Goal: Transaction & Acquisition: Purchase product/service

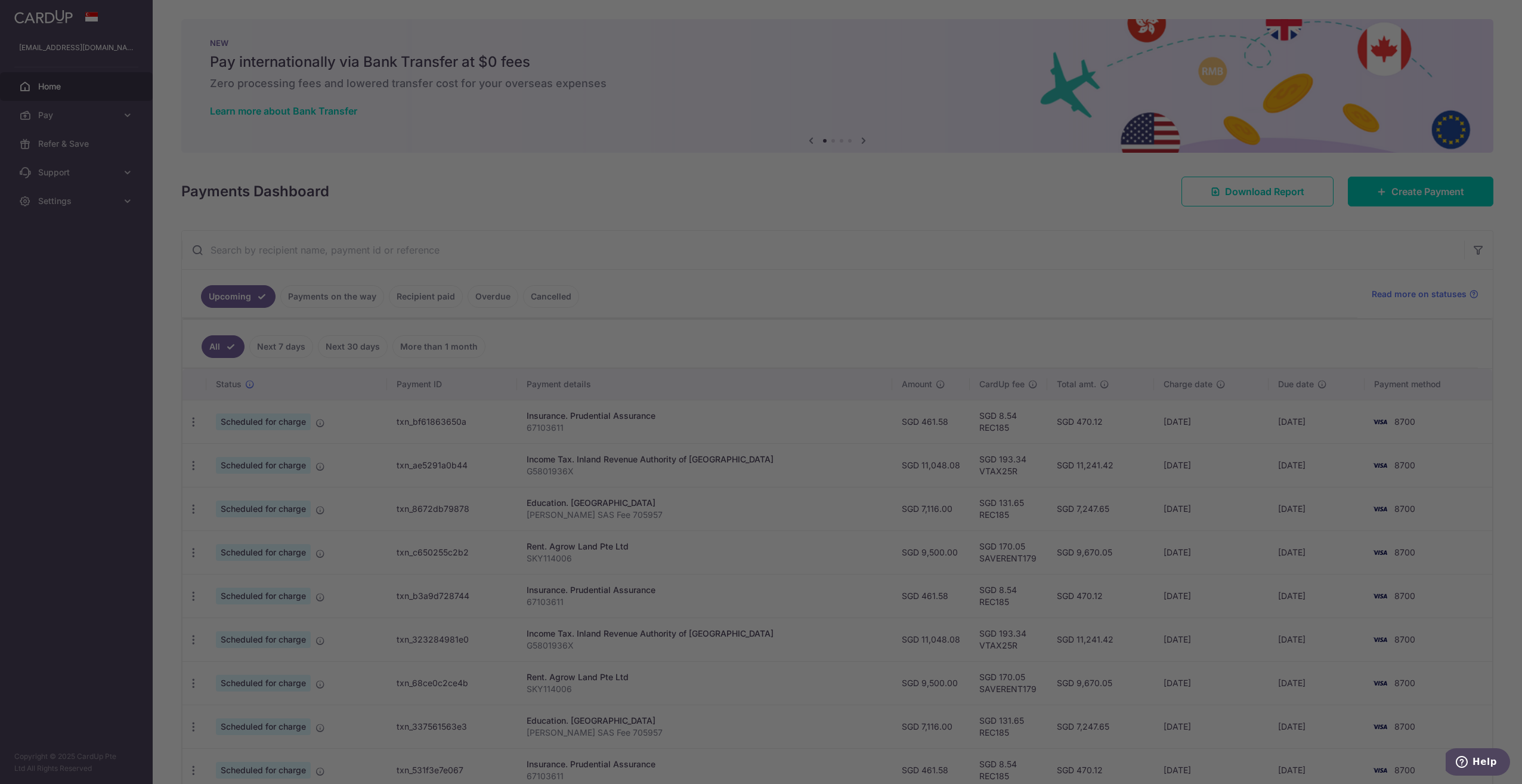
click at [306, 297] on div at bounding box center [769, 395] width 1537 height 792
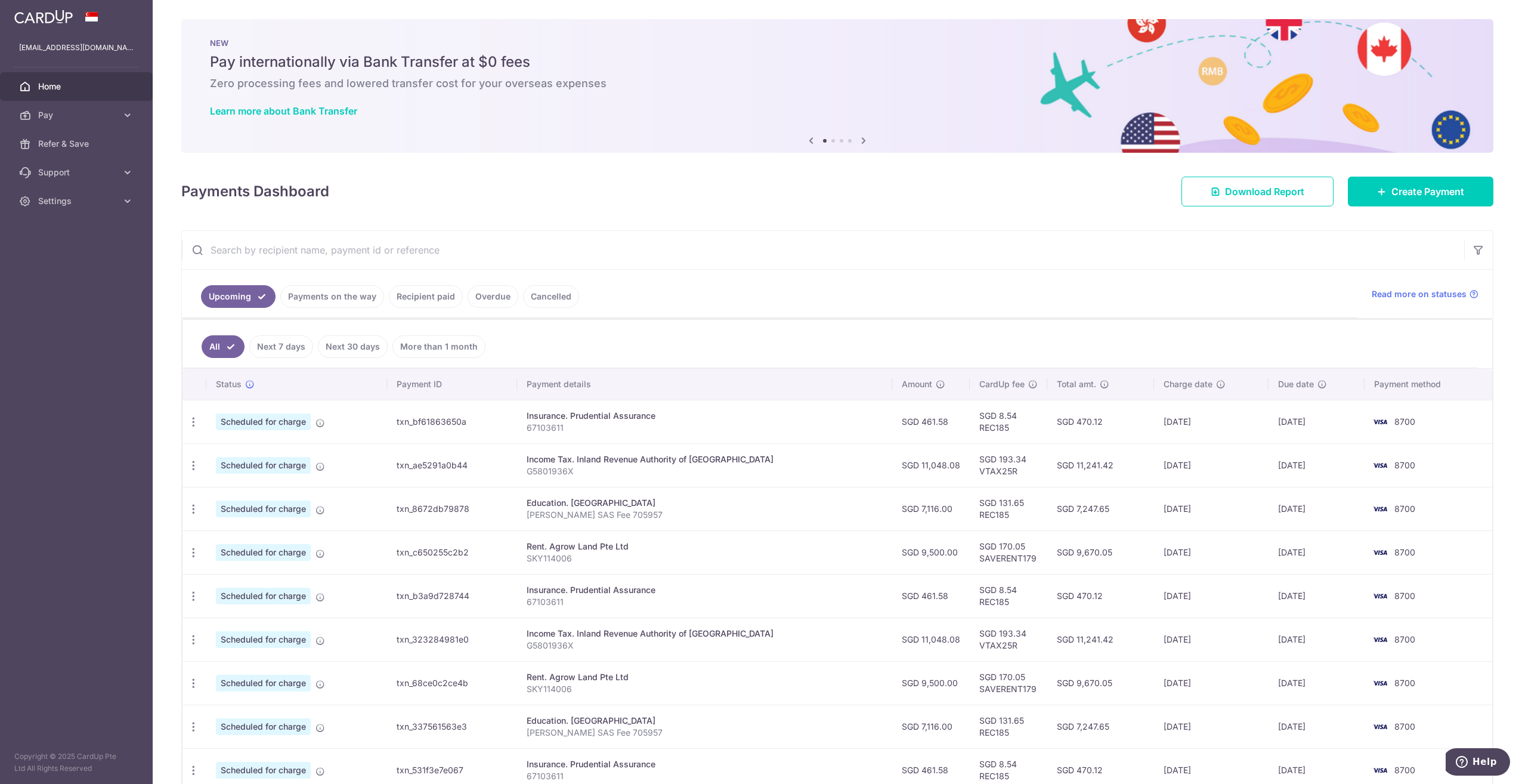
click at [346, 296] on link "Payments on the way" at bounding box center [333, 297] width 104 height 23
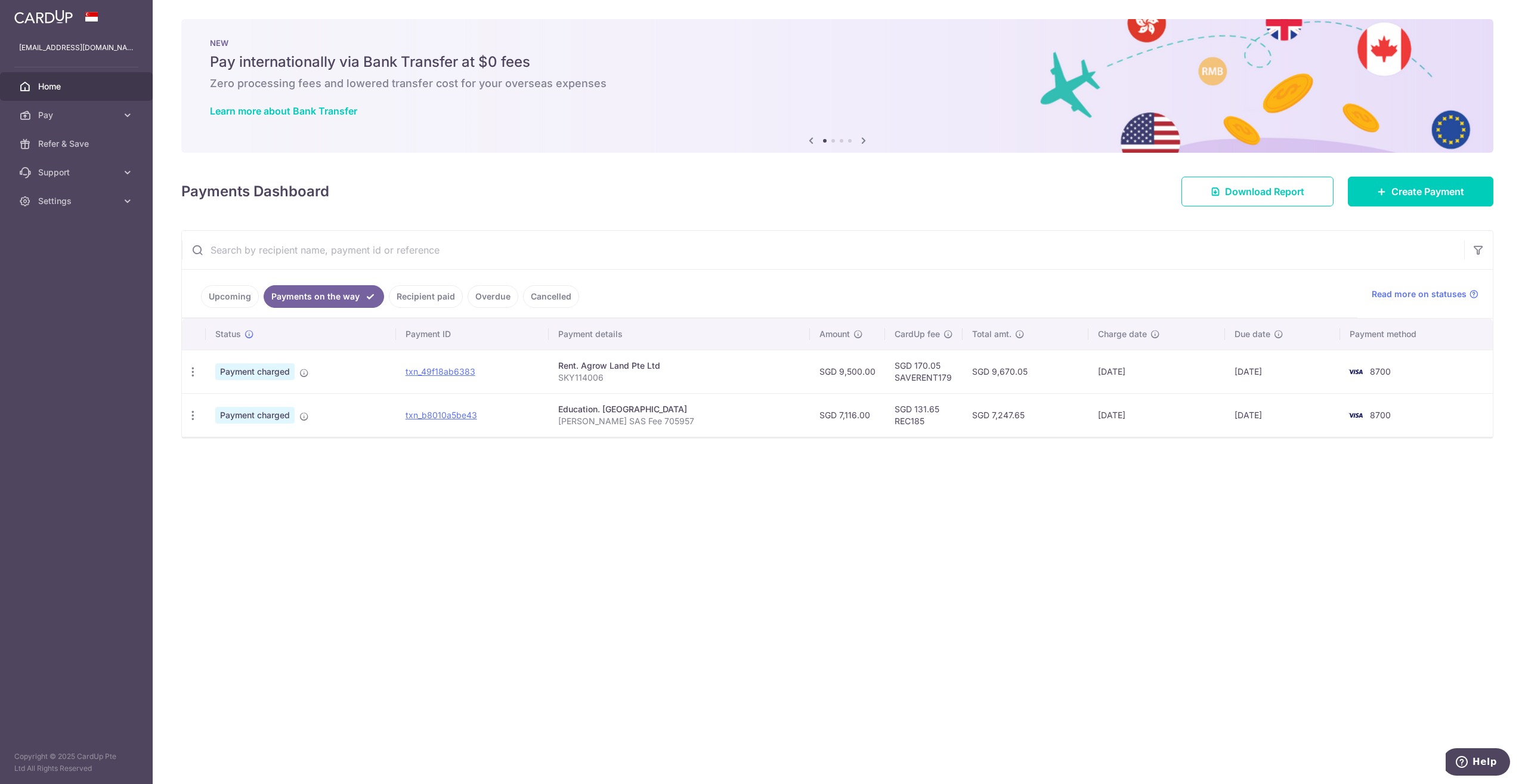
click at [414, 299] on link "Recipient paid" at bounding box center [425, 297] width 74 height 23
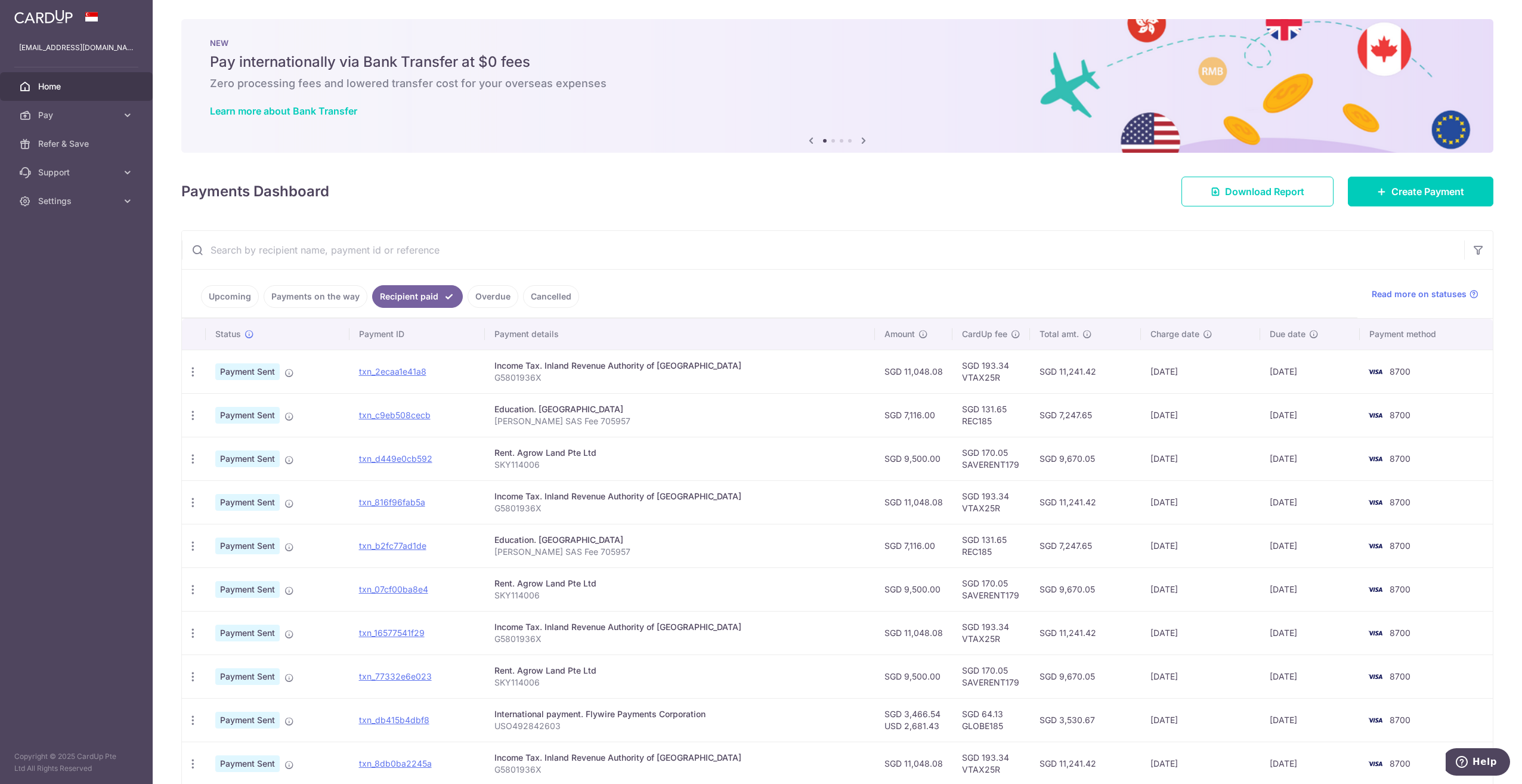
click at [486, 299] on link "Overdue" at bounding box center [493, 297] width 51 height 23
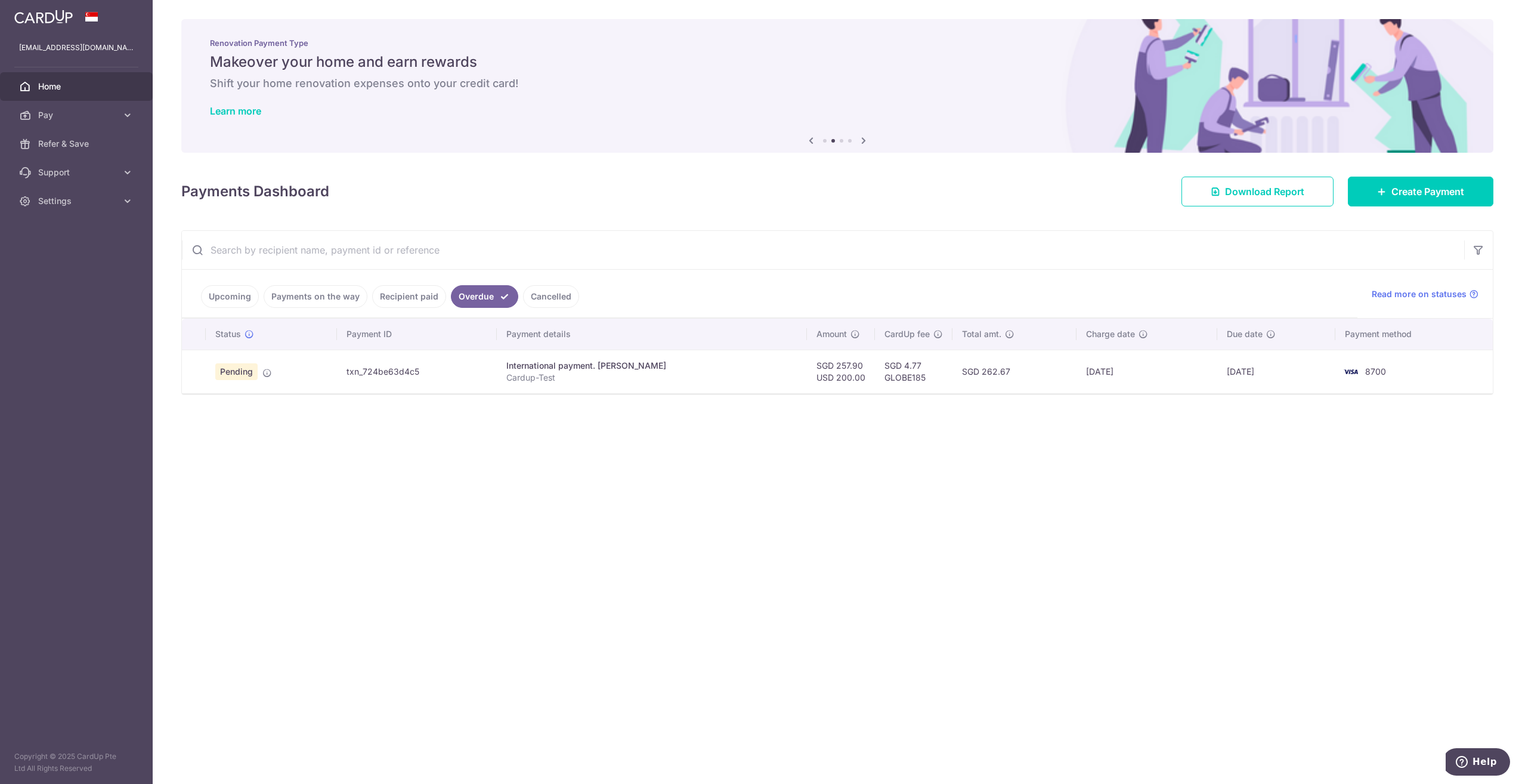
click at [537, 302] on link "Cancelled" at bounding box center [551, 297] width 56 height 23
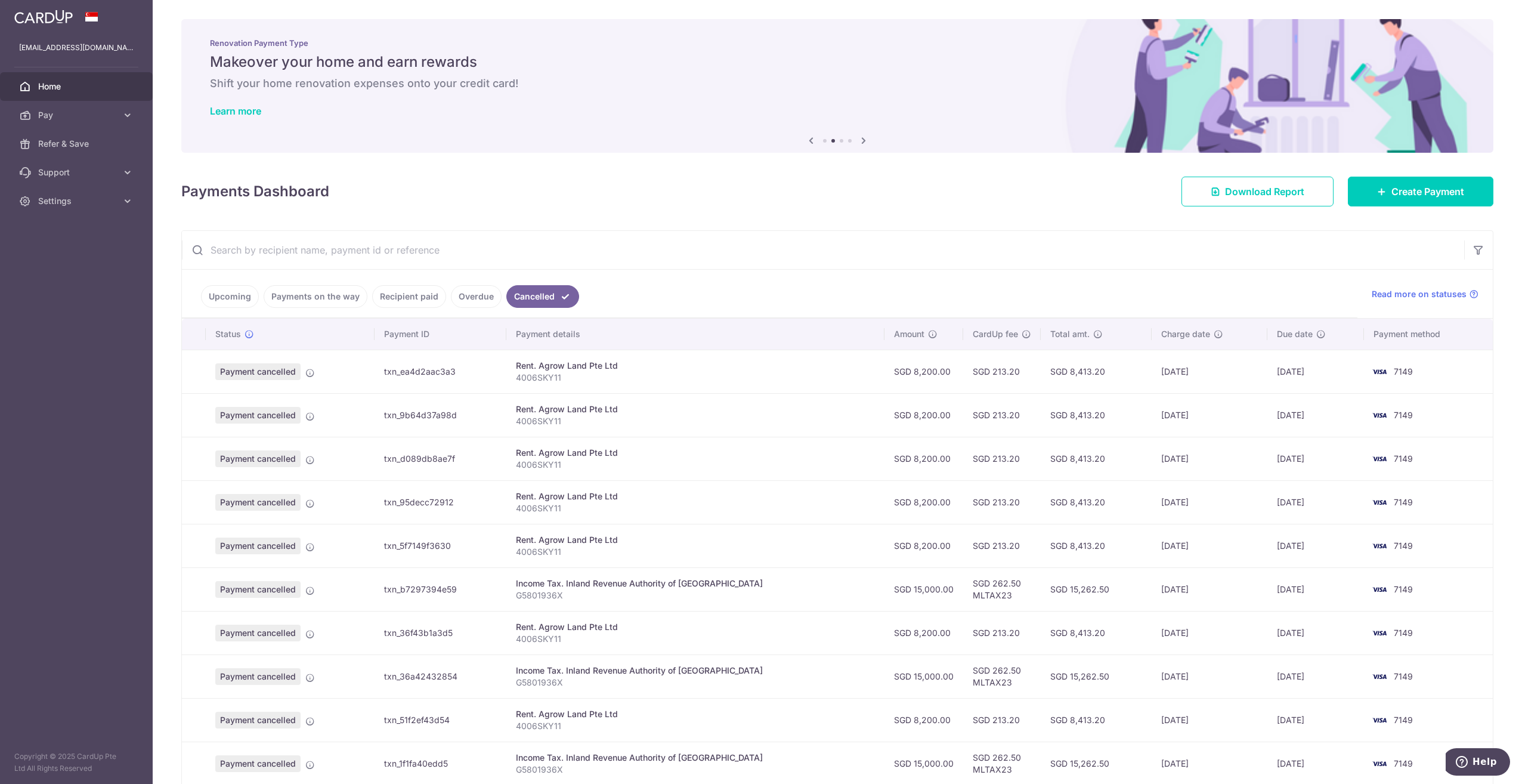
click at [476, 296] on link "Overdue" at bounding box center [476, 297] width 51 height 23
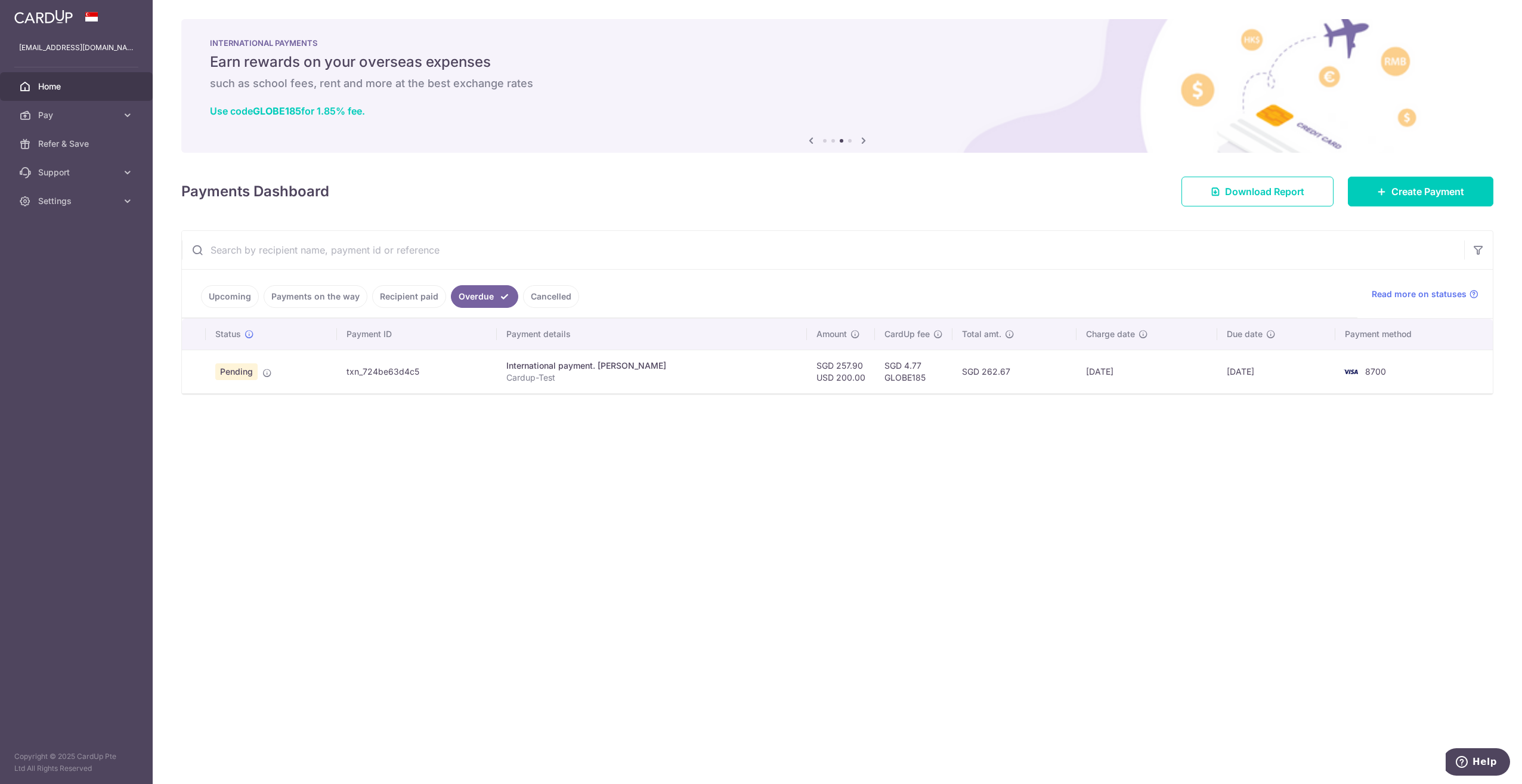
click at [552, 382] on p "Cardup-Test" at bounding box center [652, 377] width 291 height 12
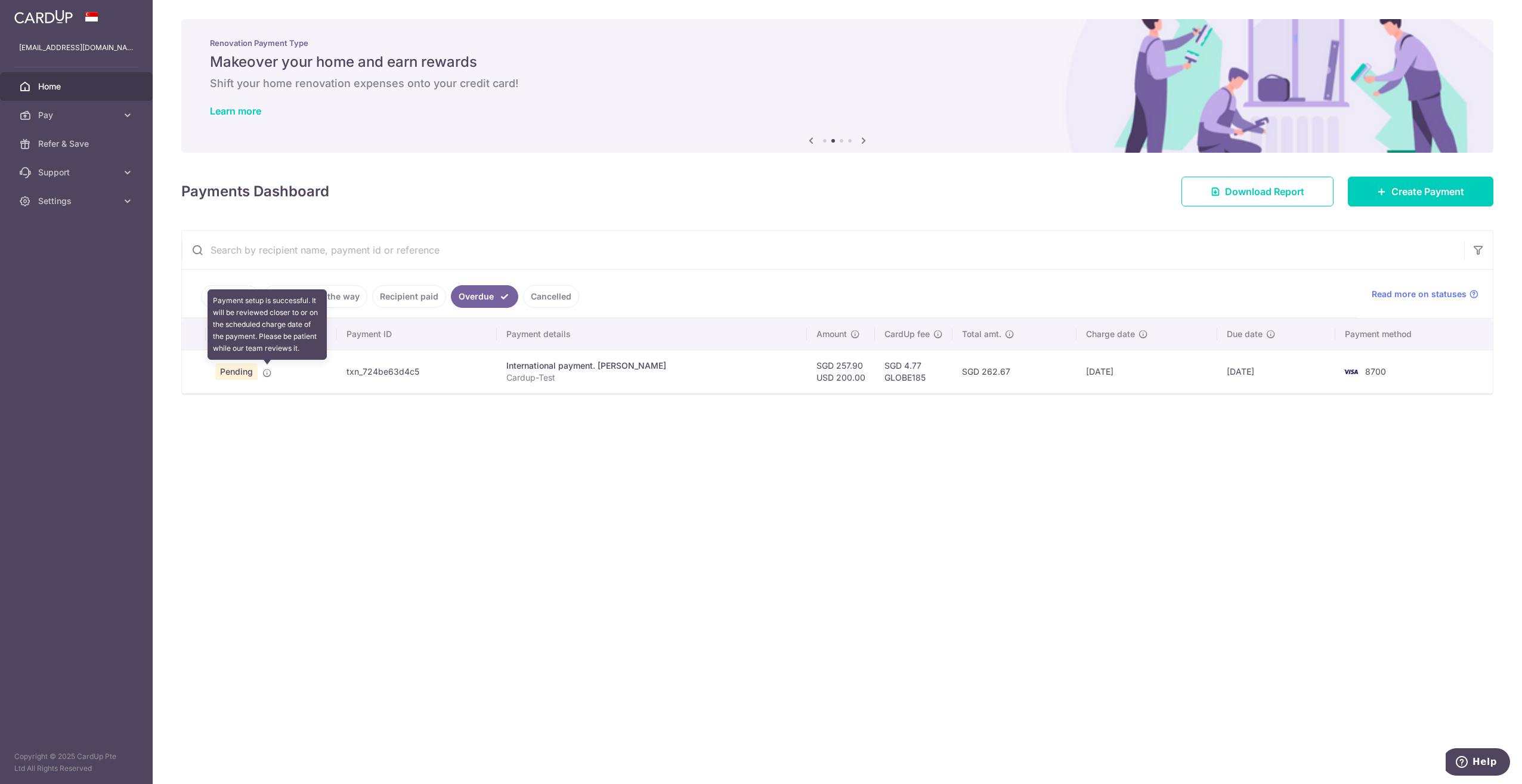
click at [268, 372] on icon at bounding box center [267, 373] width 10 height 10
click at [364, 374] on td "txn_724be63d4c5" at bounding box center [416, 370] width 159 height 43
click at [837, 361] on td "SGD 257.90 USD 200.00" at bounding box center [841, 370] width 68 height 43
click at [1060, 366] on td "SGD 262.67" at bounding box center [1015, 370] width 124 height 43
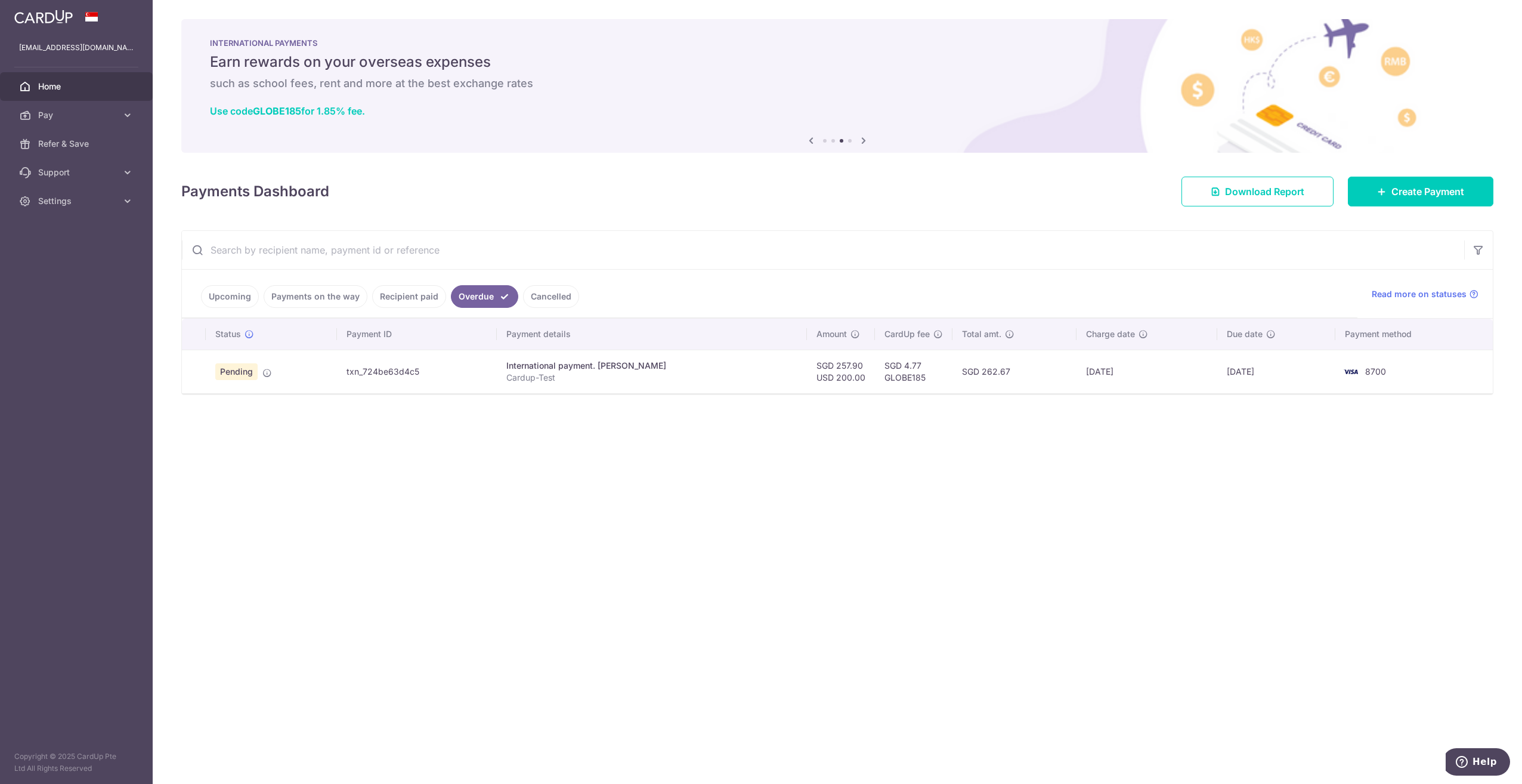
click at [1157, 362] on td "25/08/2025" at bounding box center [1147, 370] width 141 height 43
click at [1419, 358] on td "8700" at bounding box center [1414, 370] width 157 height 43
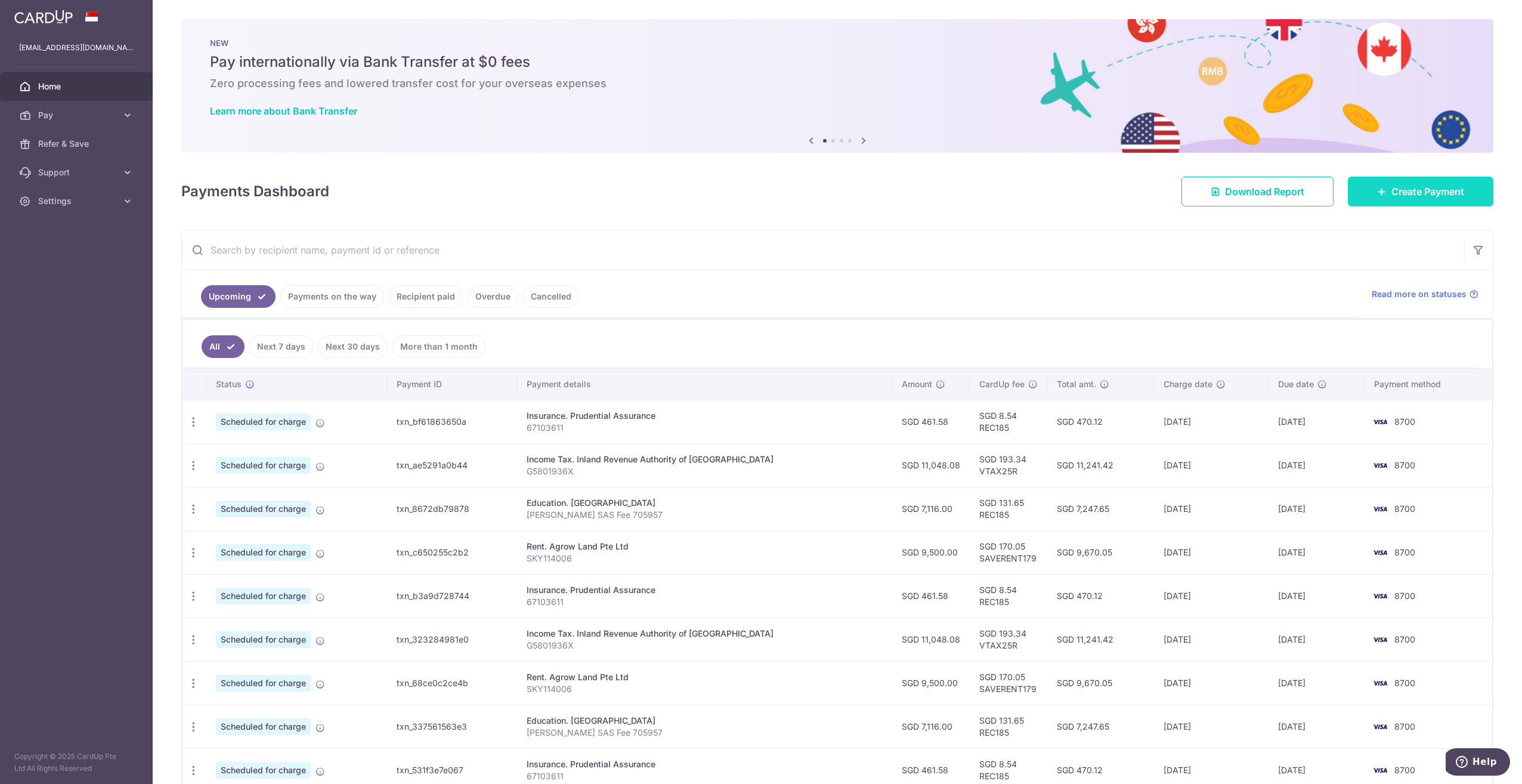
click at [1394, 196] on span "Create Payment" at bounding box center [1427, 191] width 72 height 14
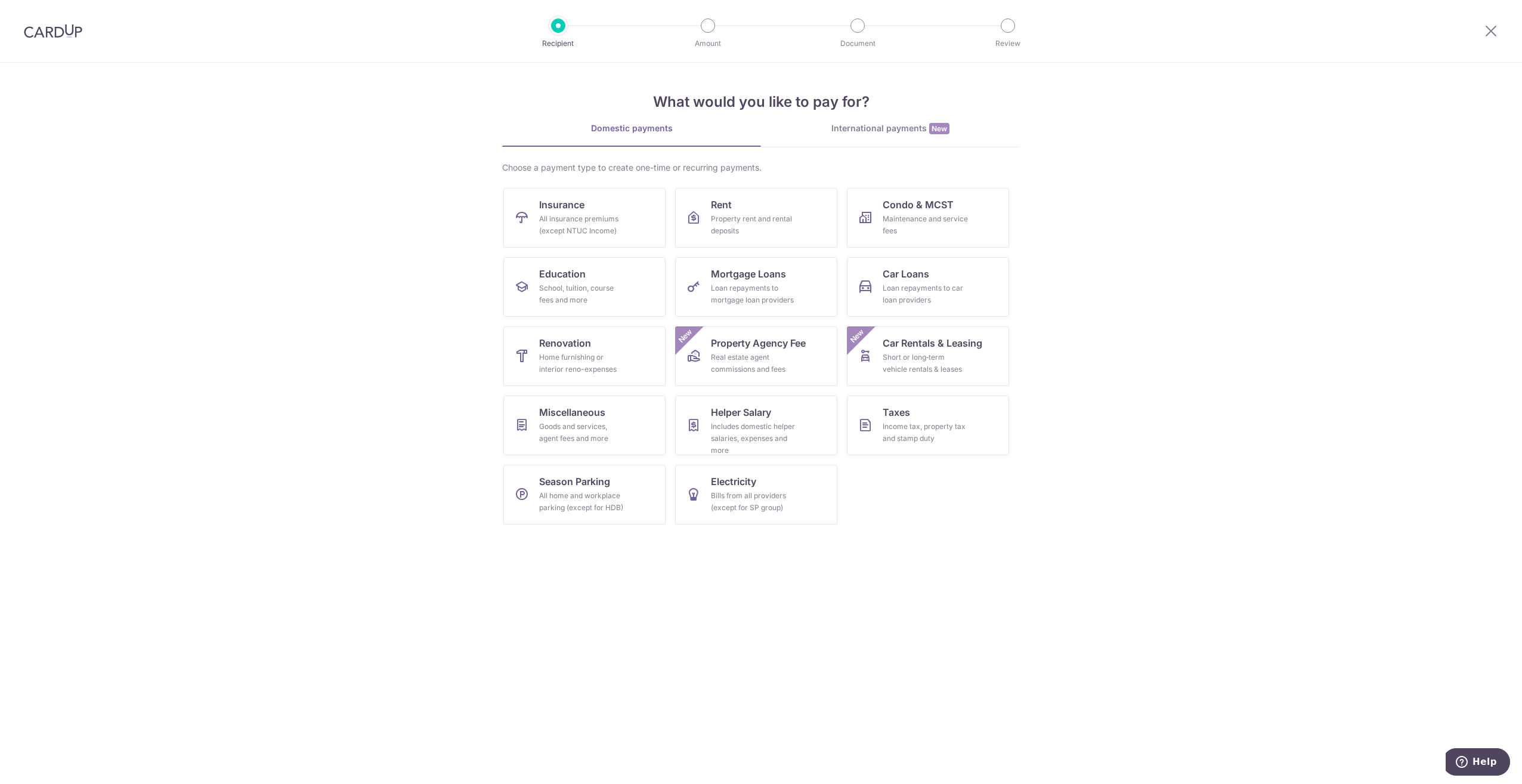
click at [869, 123] on div "International payments New" at bounding box center [890, 128] width 258 height 13
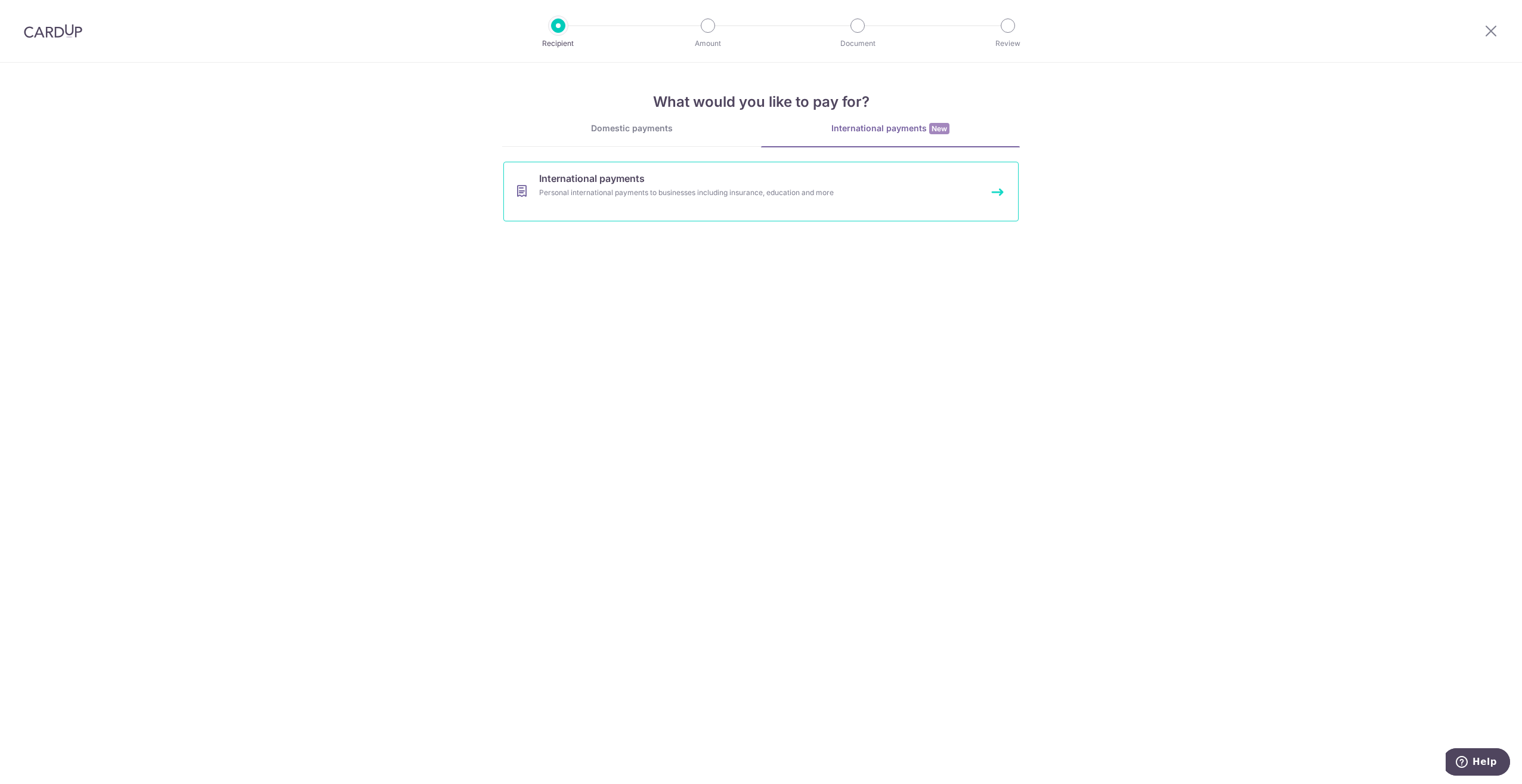
click at [687, 190] on div "Personal international payments to businesses including insurance, education an…" at bounding box center [745, 193] width 412 height 12
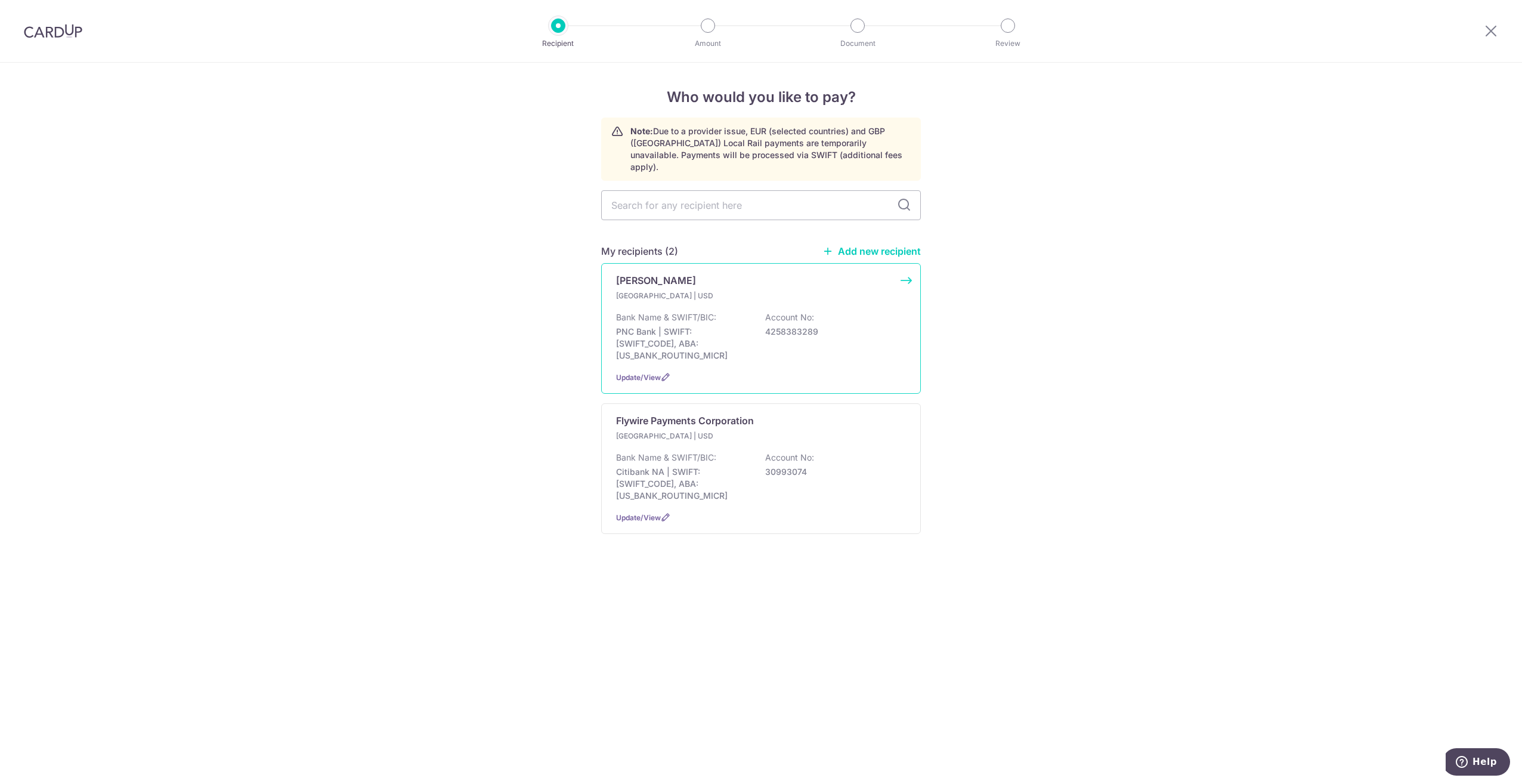
click at [905, 270] on div "Arvind Mathur United States | USD Bank Name & SWIFT/BIC: PNC Bank | SWIFT: PNCC…" at bounding box center [760, 328] width 319 height 130
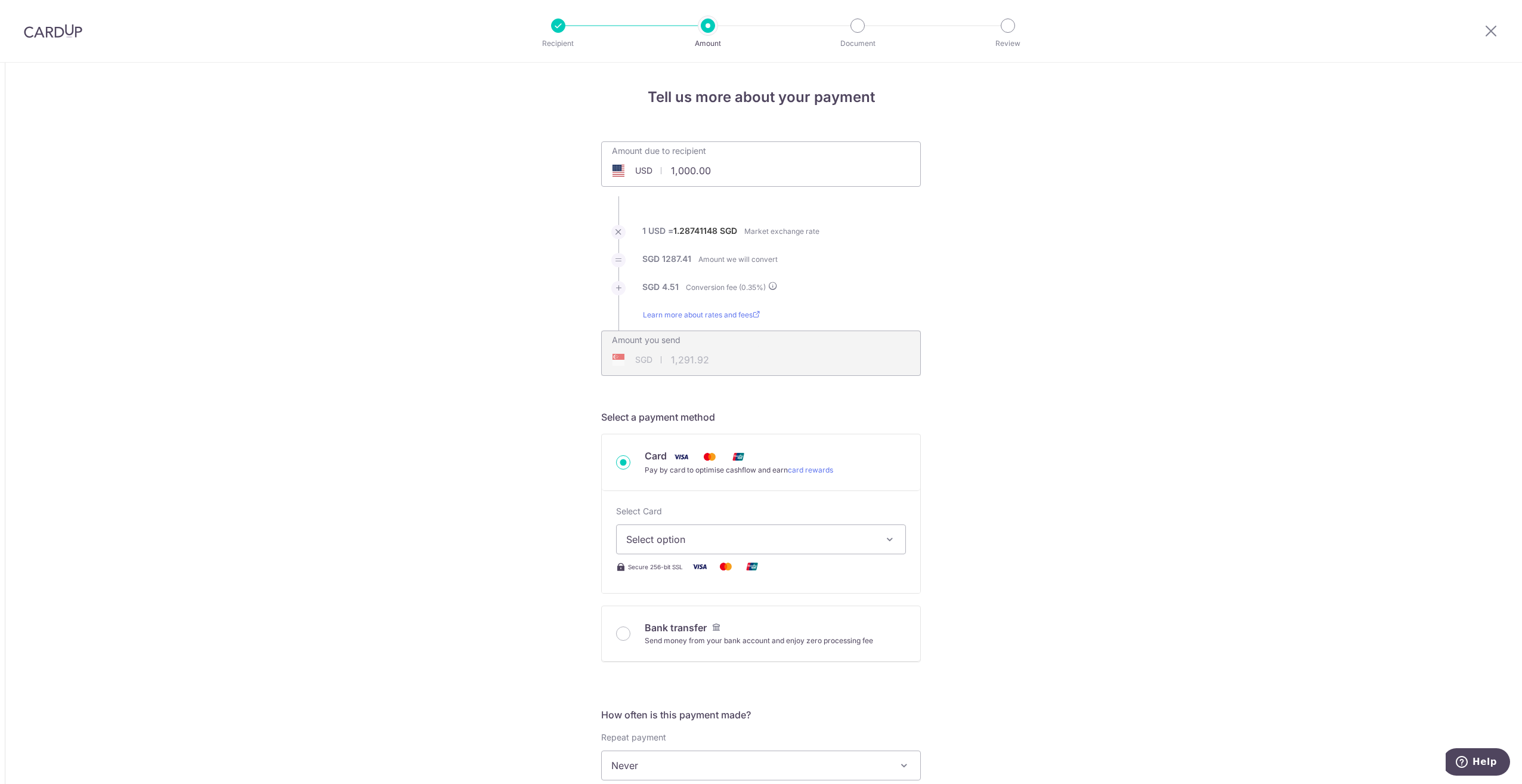
drag, startPoint x: 733, startPoint y: 175, endPoint x: 675, endPoint y: 172, distance: 58.1
click at [675, 172] on input "1,000.00" at bounding box center [690, 171] width 177 height 27
click at [670, 171] on input "1,000.00" at bounding box center [690, 171] width 177 height 27
type input "8,823.99"
type input "11,399.90"
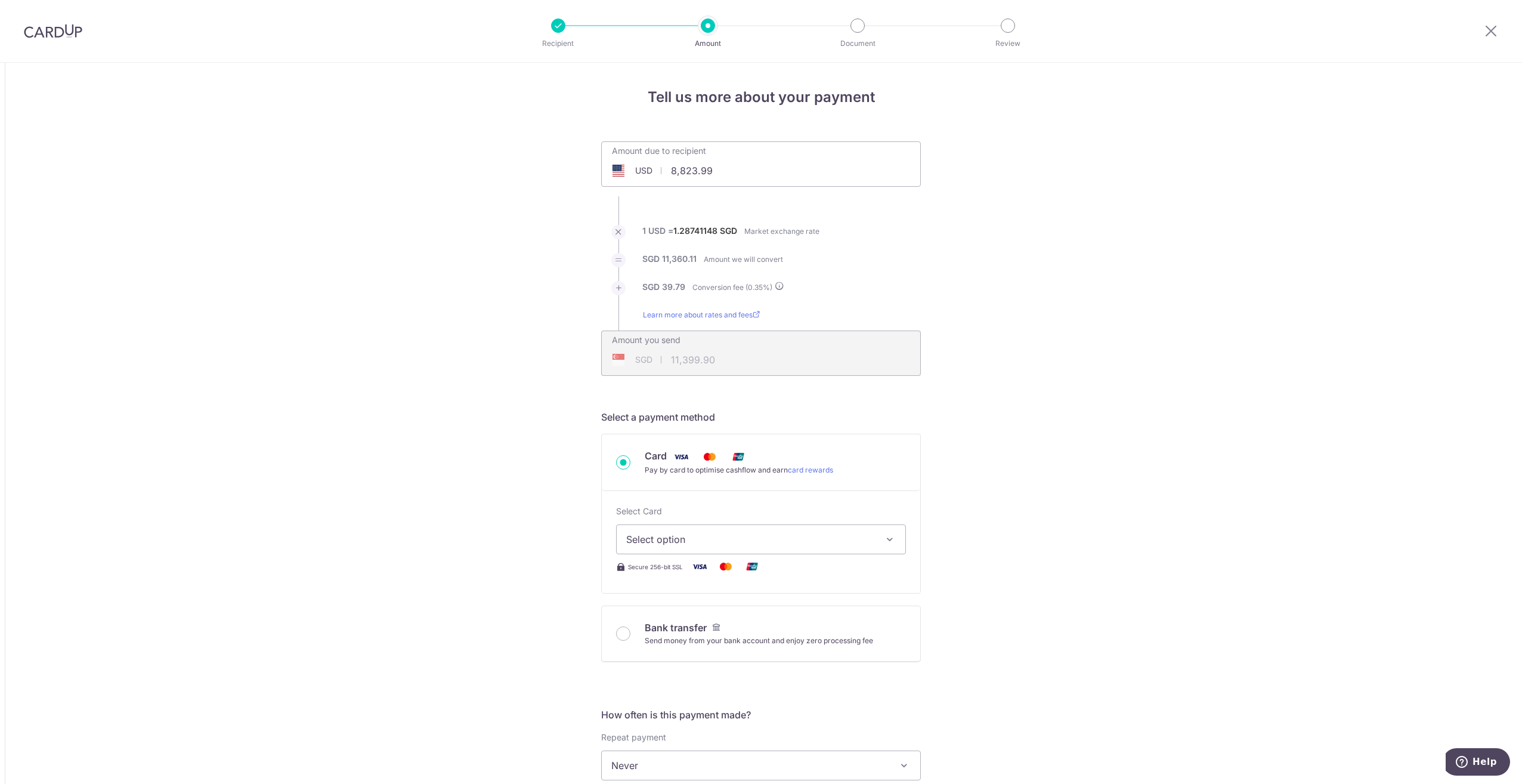
click at [680, 540] on span "Select option" at bounding box center [749, 539] width 248 height 14
click at [695, 618] on span "**** 8700" at bounding box center [677, 624] width 45 height 14
type input "8,823.99"
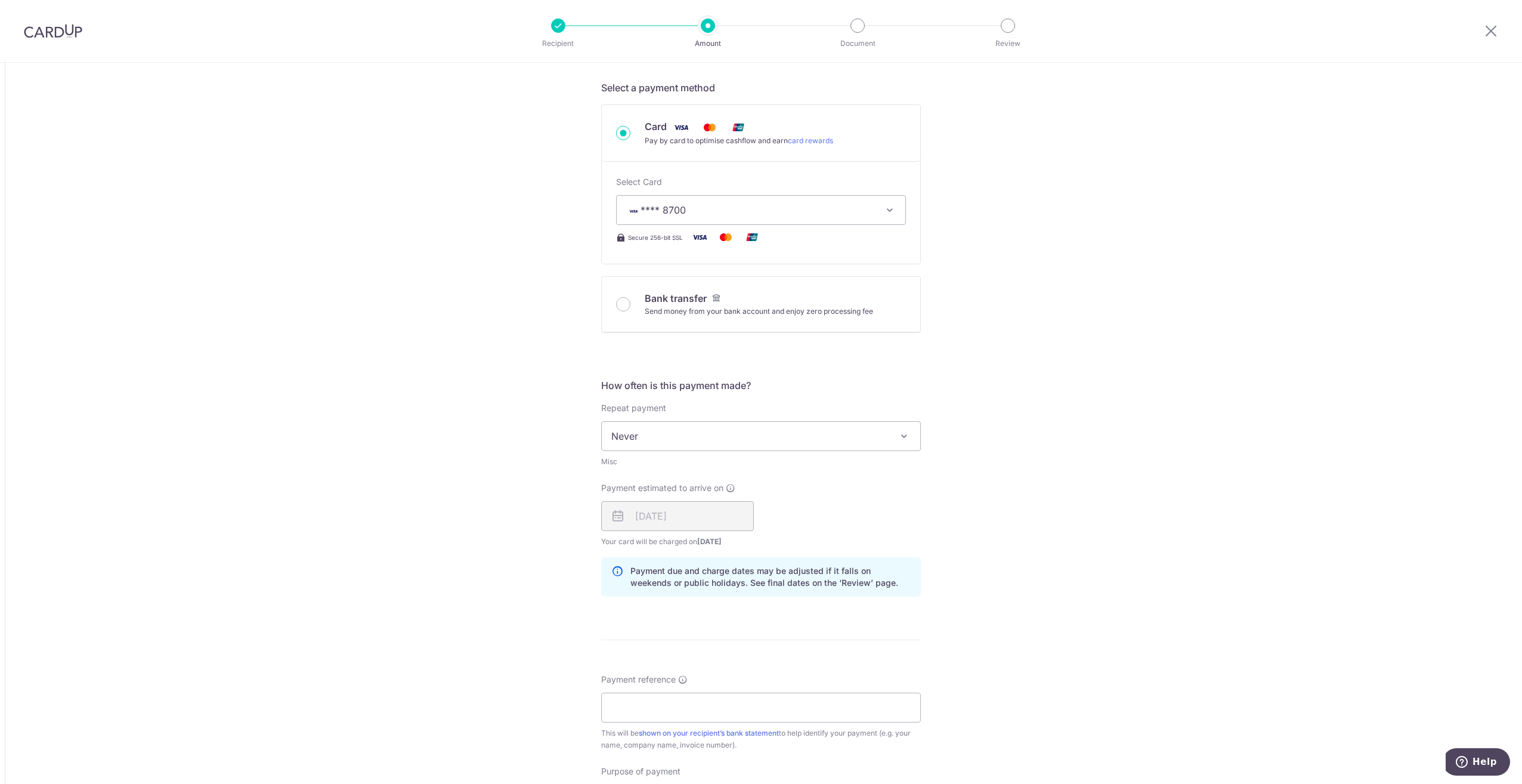
scroll to position [358, 0]
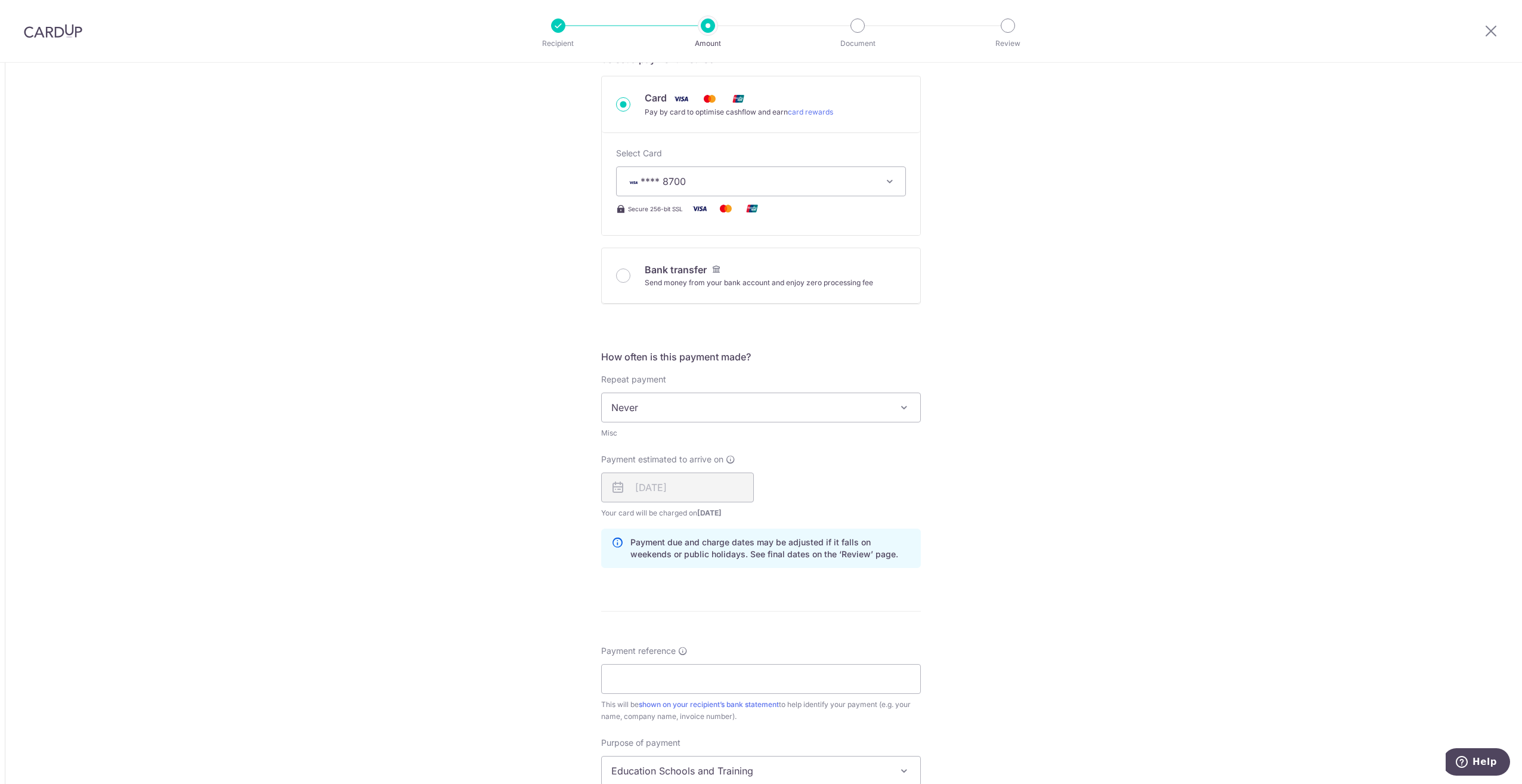
click at [683, 400] on span "Never" at bounding box center [761, 408] width 318 height 29
click at [1012, 422] on div "Tell us more about your payment Amount due to recipient USD 8,823.99 8823.99 1 …" at bounding box center [761, 409] width 1522 height 1408
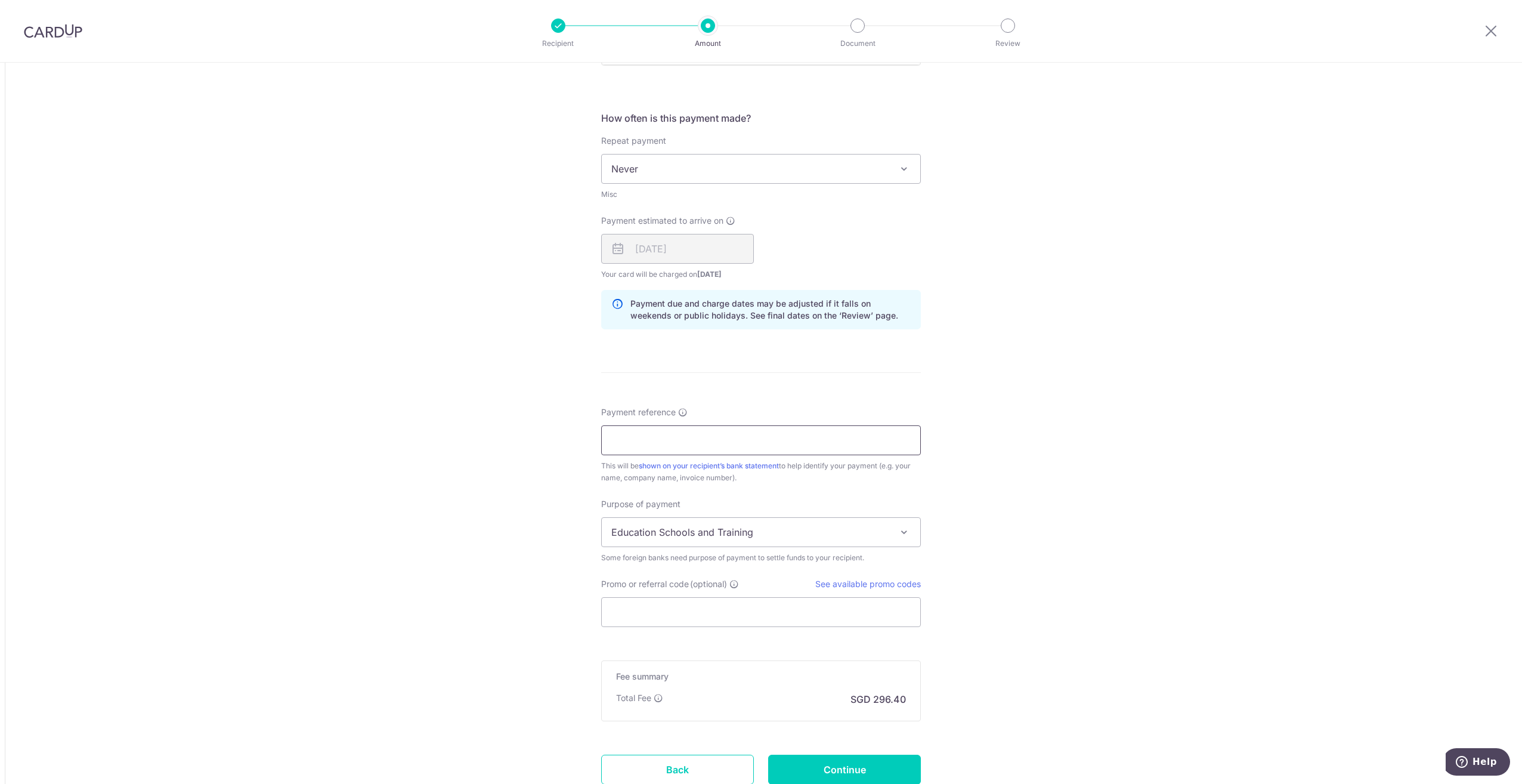
click at [647, 437] on input "Payment reference" at bounding box center [760, 440] width 319 height 30
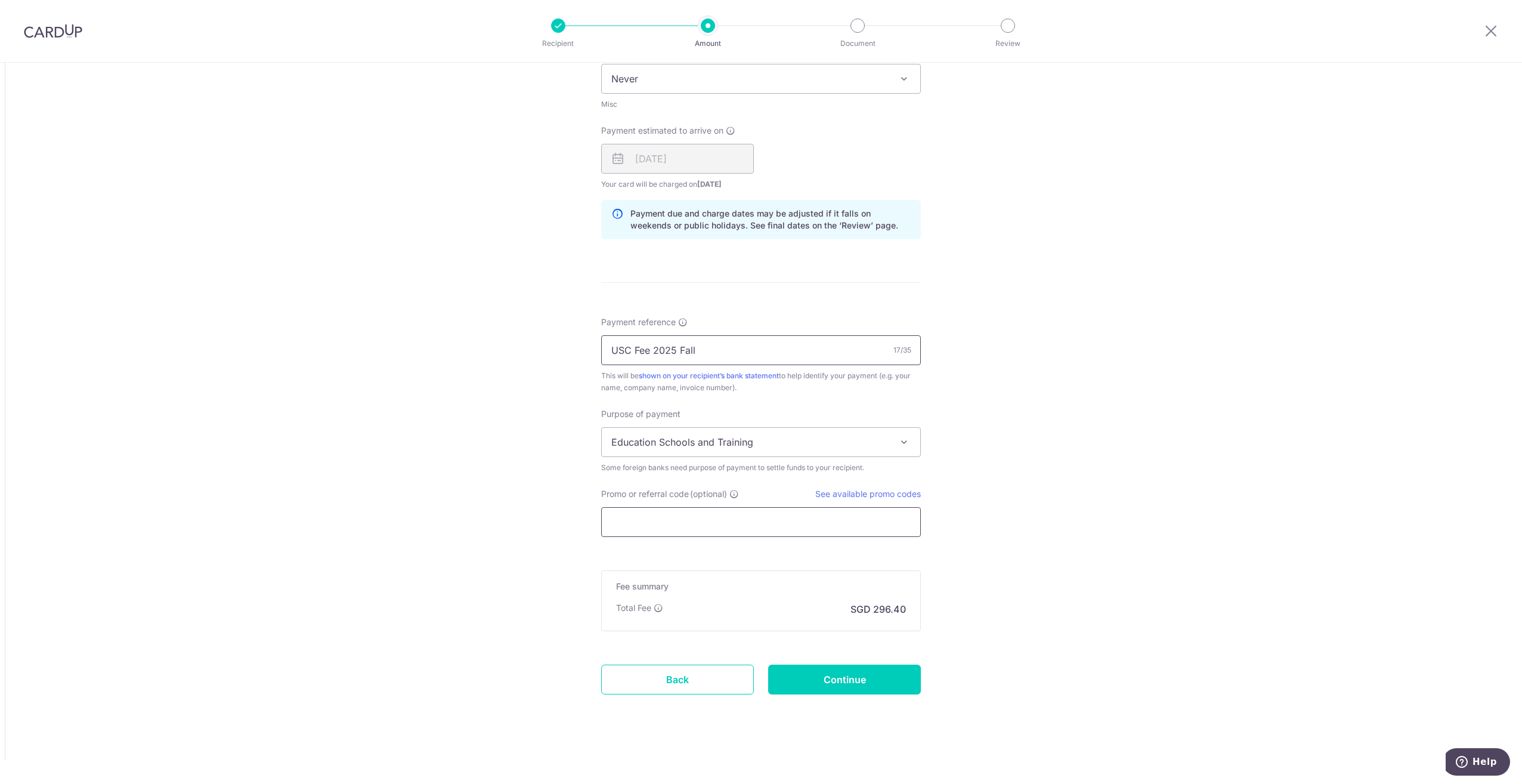
type input "USC Fee 2025 Fall"
click at [703, 526] on input "Promo or referral code (optional)" at bounding box center [760, 522] width 319 height 30
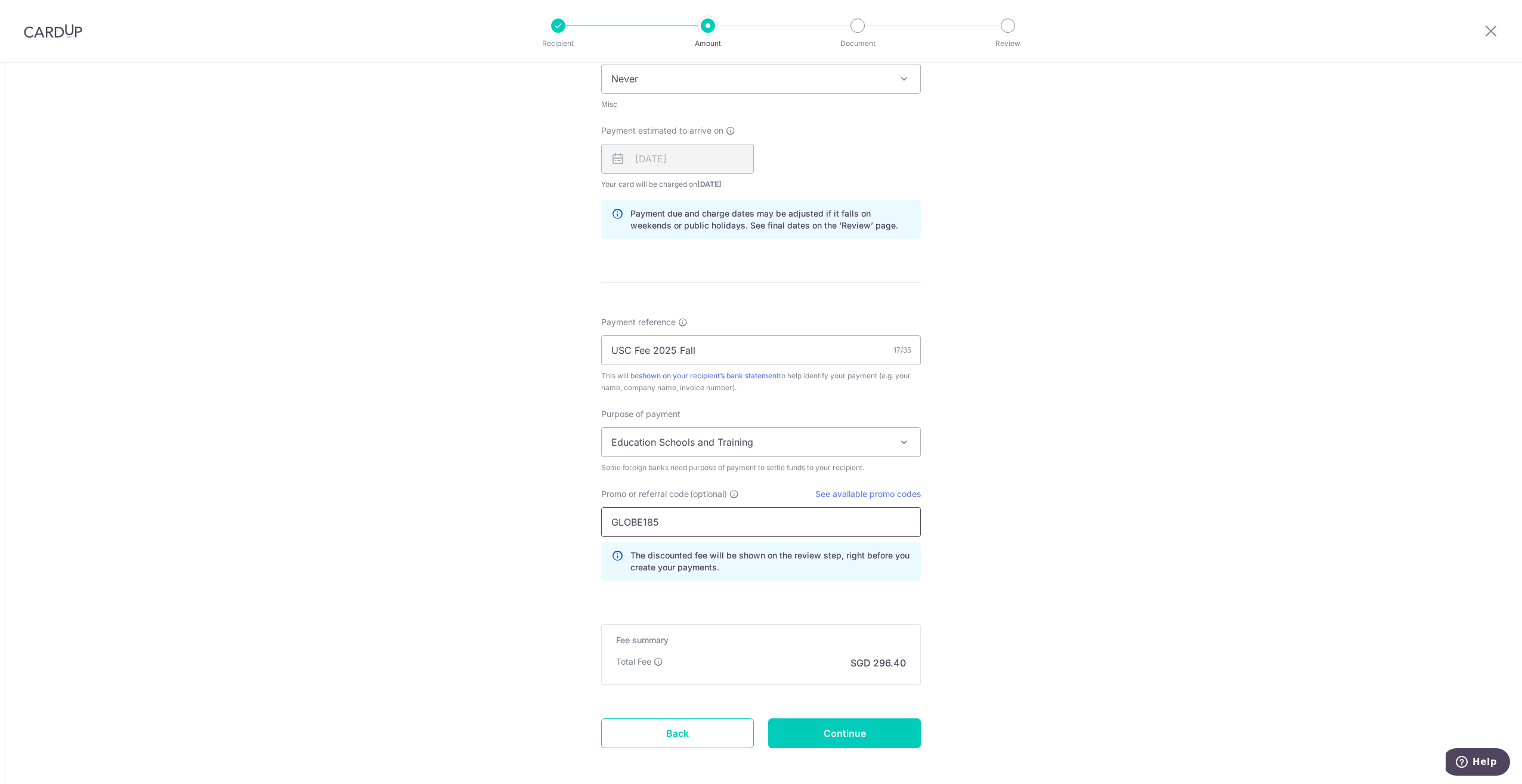
type input "GLOBE185"
click at [847, 730] on input "Continue" at bounding box center [845, 733] width 152 height 30
type input "Create Schedule"
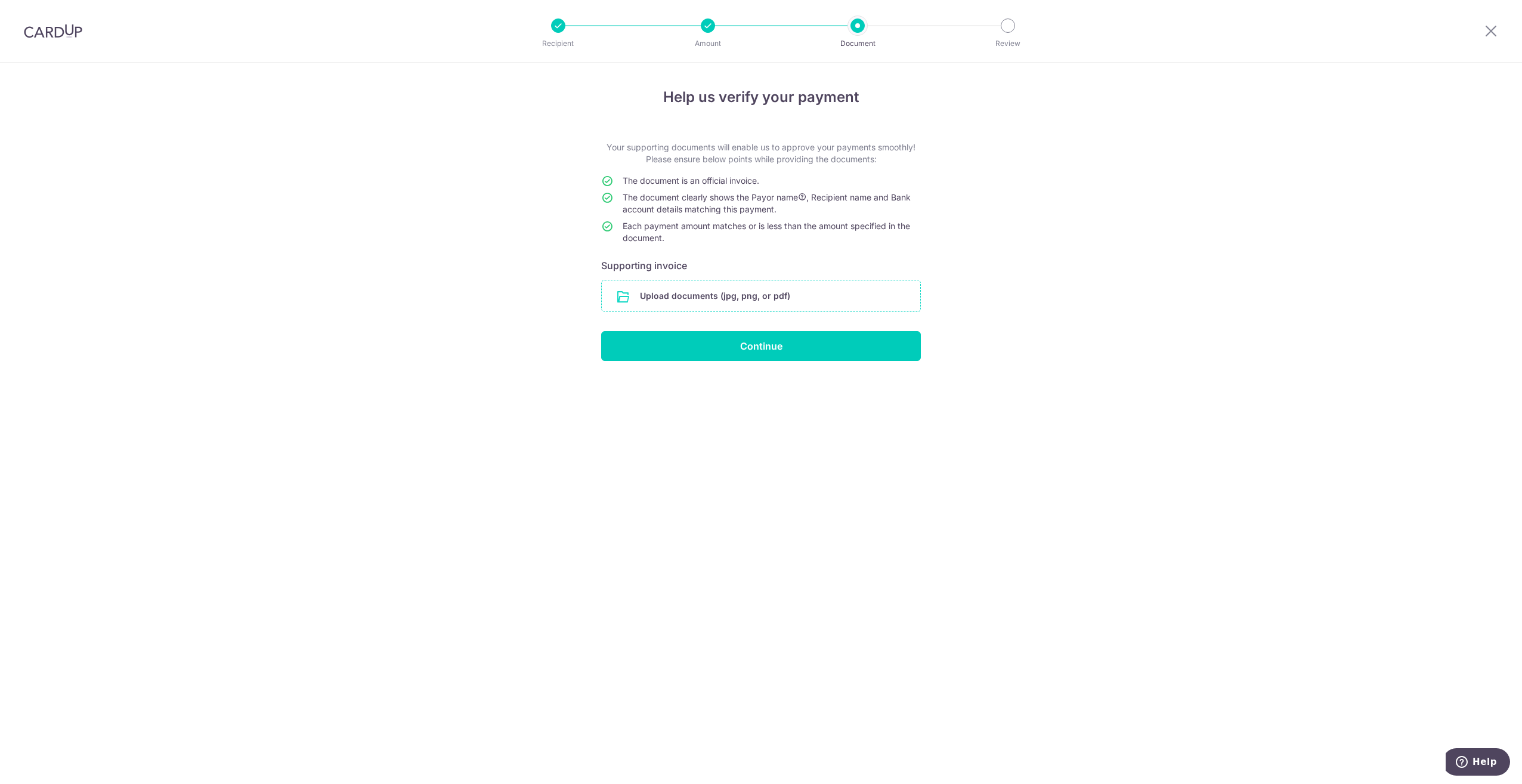
click at [729, 303] on input "file" at bounding box center [761, 296] width 318 height 31
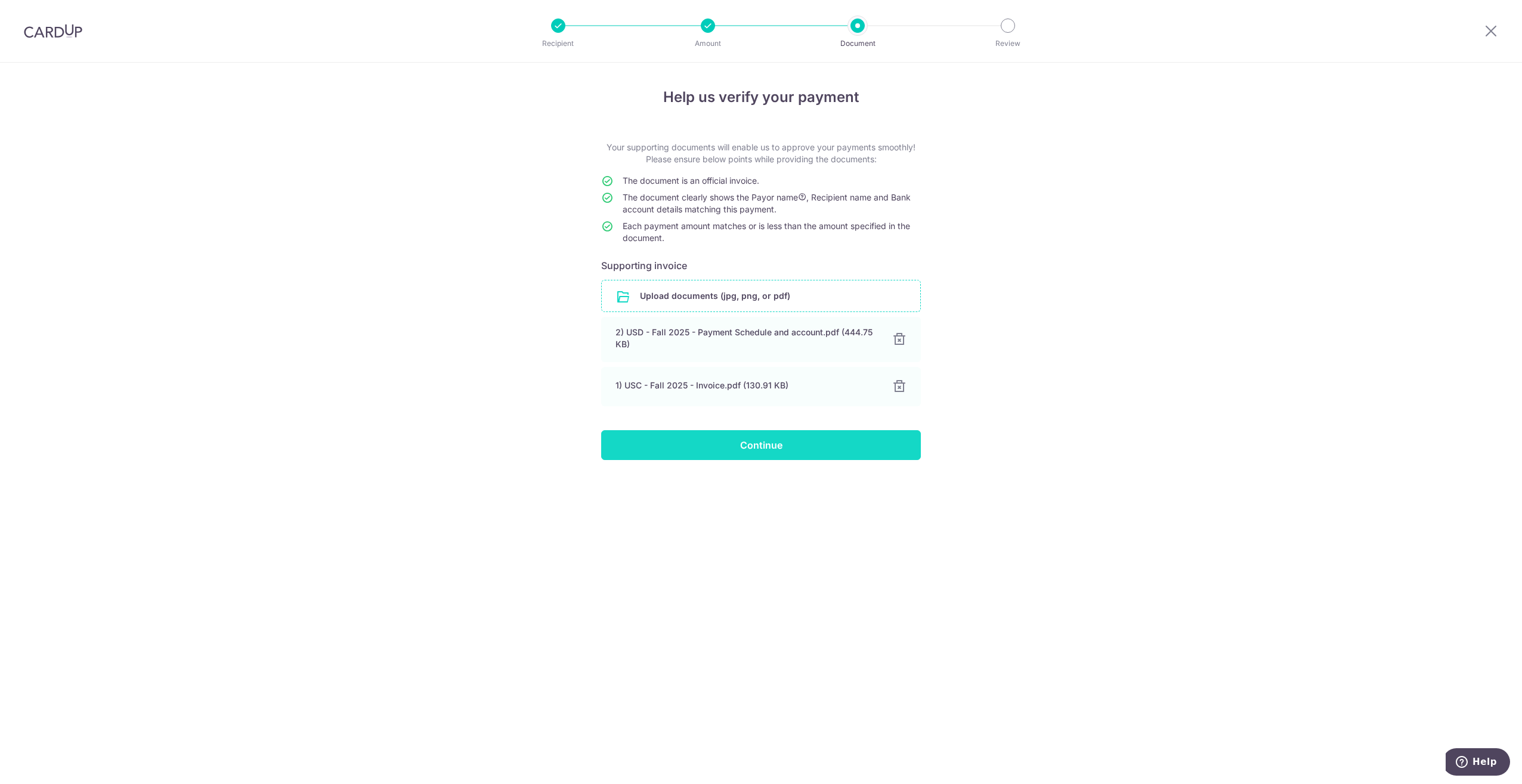
click at [765, 444] on input "Continue" at bounding box center [760, 445] width 319 height 30
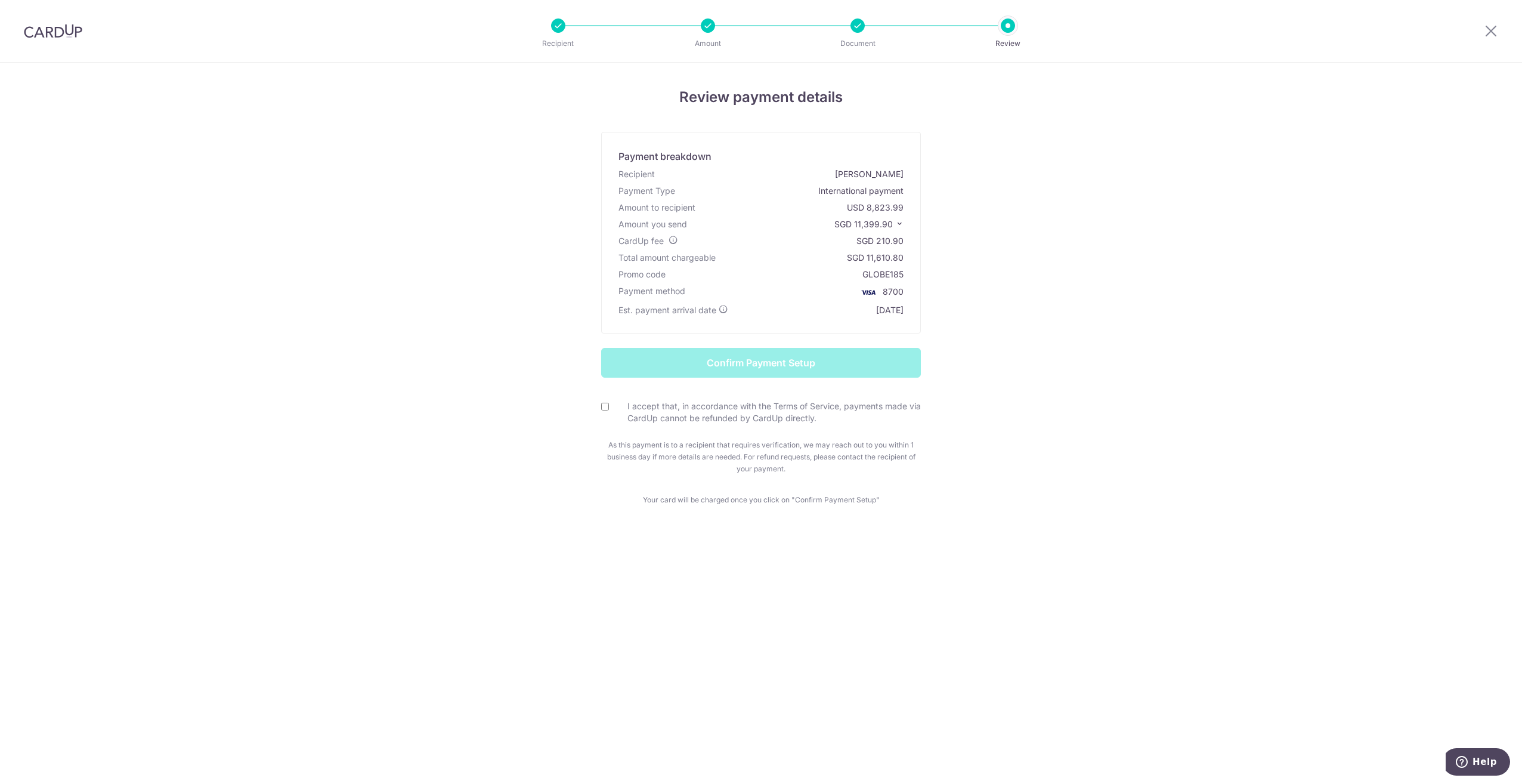
click at [601, 407] on input "I accept that, in accordance with the Terms of Service, payments made via CardU…" at bounding box center [605, 406] width 8 height 8
checkbox input "true"
click at [773, 365] on input "Confirm Payment Setup" at bounding box center [760, 363] width 319 height 30
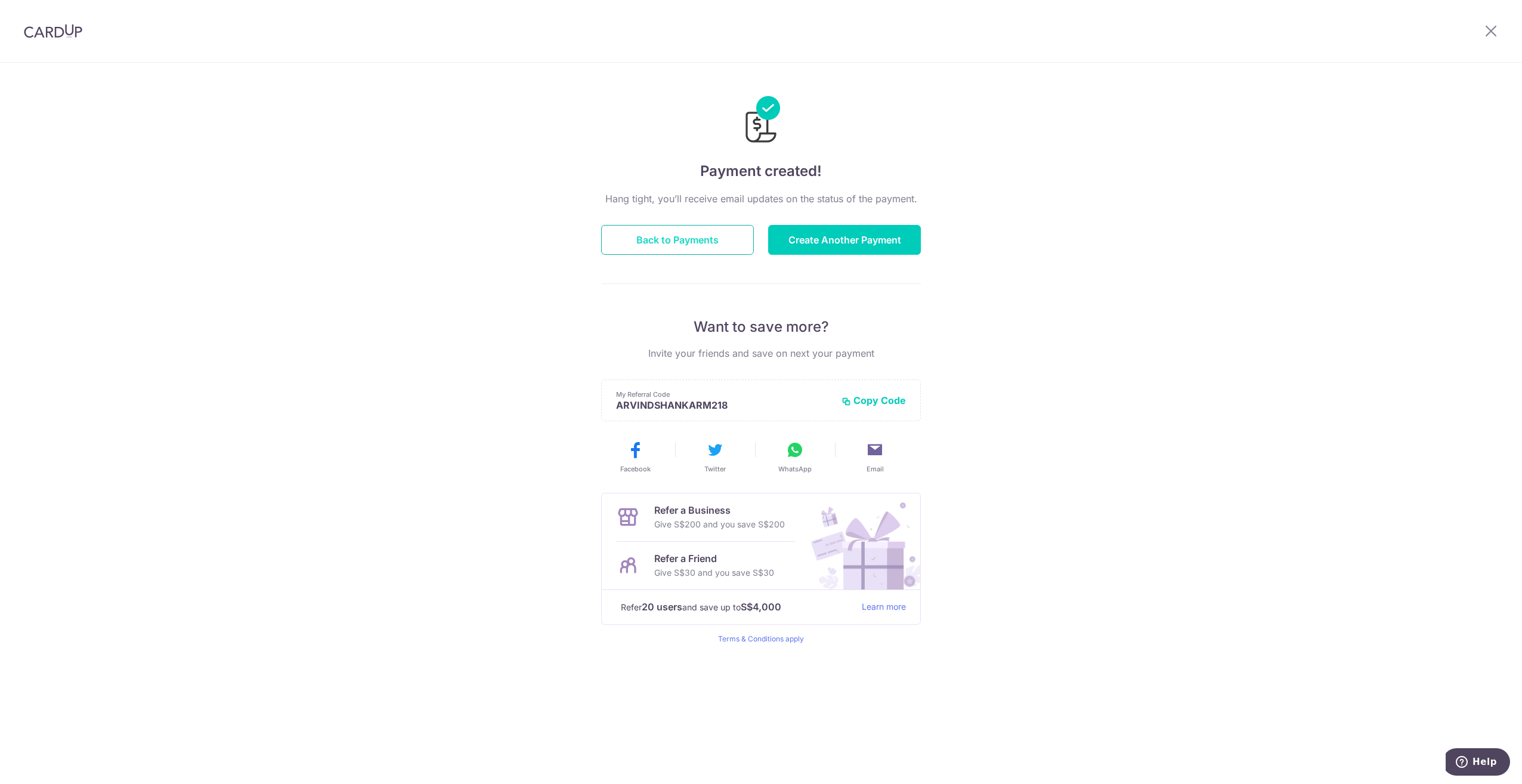
click at [687, 239] on button "Back to Payments" at bounding box center [677, 239] width 152 height 30
